Goal: Find specific page/section: Find specific page/section

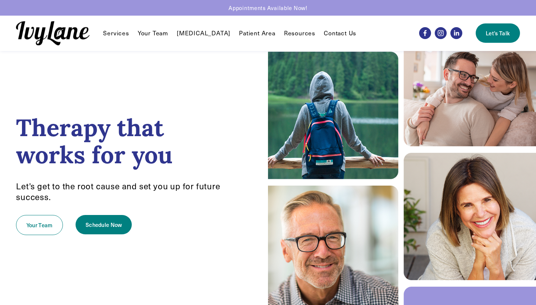
click at [0, 0] on span "Individual Therapy" at bounding box center [0, 0] width 0 height 0
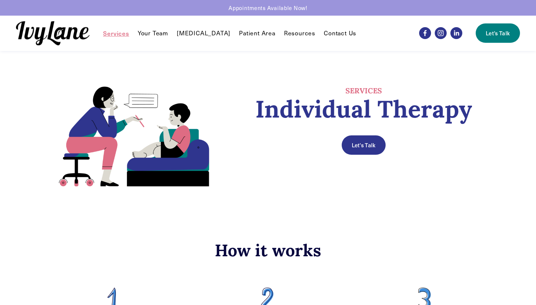
click at [152, 33] on link "Your Team" at bounding box center [153, 33] width 31 height 9
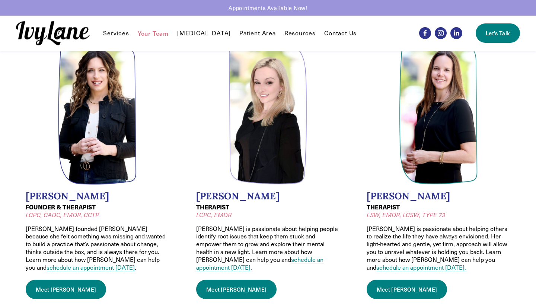
scroll to position [39, 0]
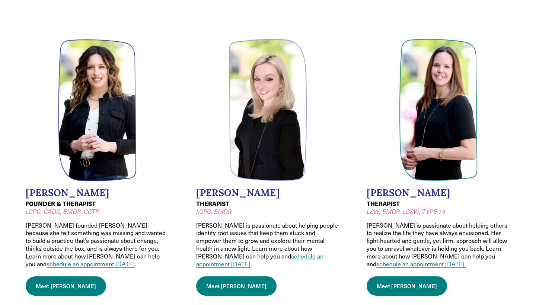
click at [45, 277] on link "Meet Wendy" at bounding box center [66, 286] width 80 height 19
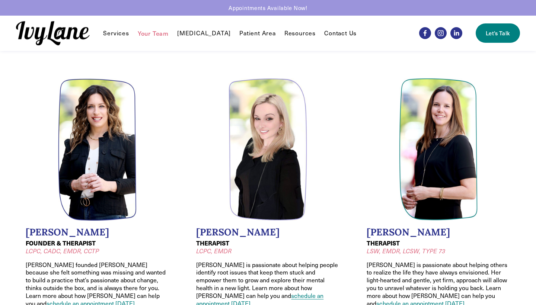
scroll to position [0, 0]
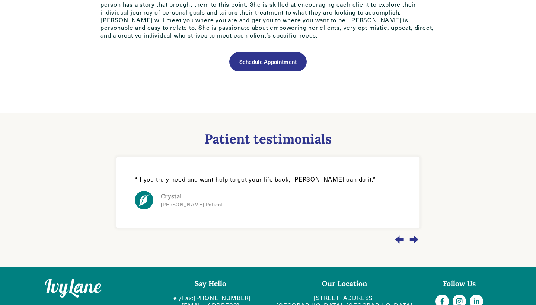
scroll to position [497, 0]
